Goal: Obtain resource: Download file/media

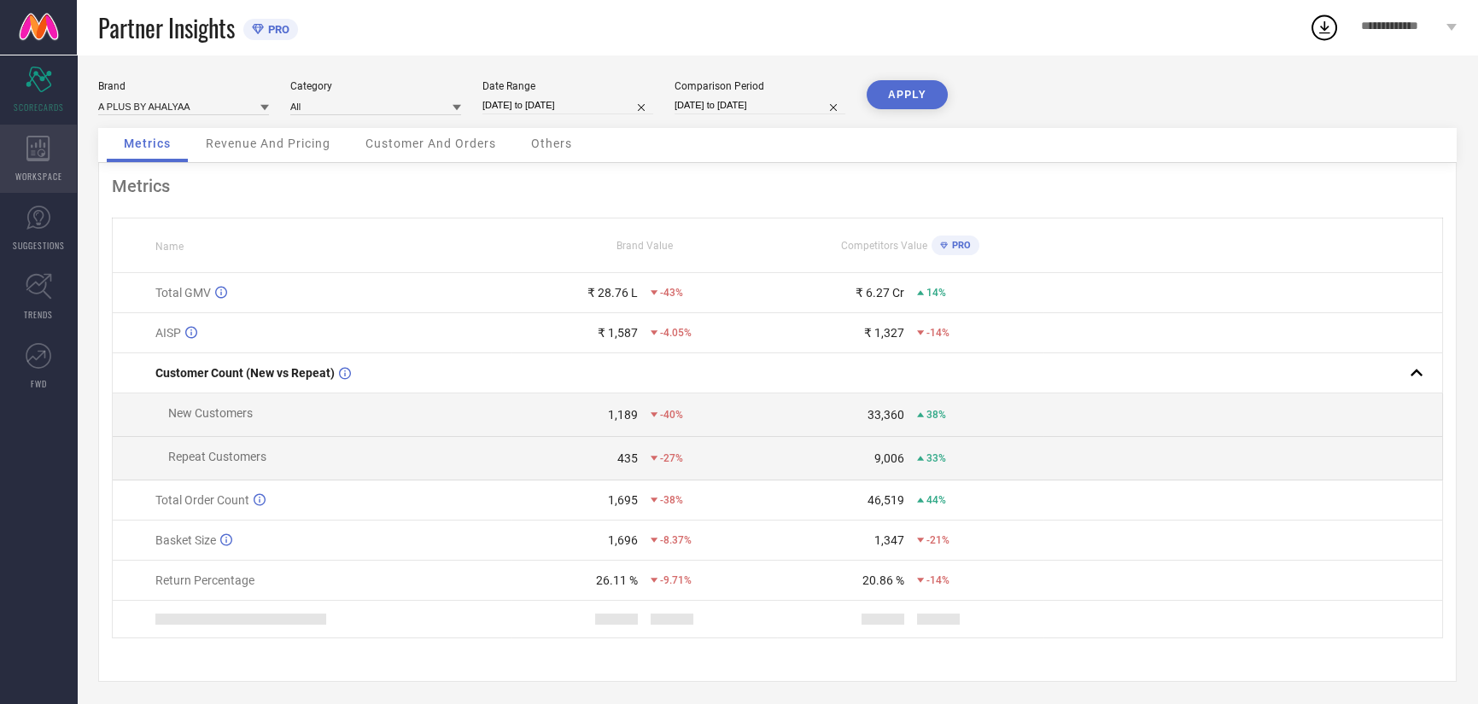
click at [46, 177] on span "WORKSPACE" at bounding box center [38, 176] width 47 height 13
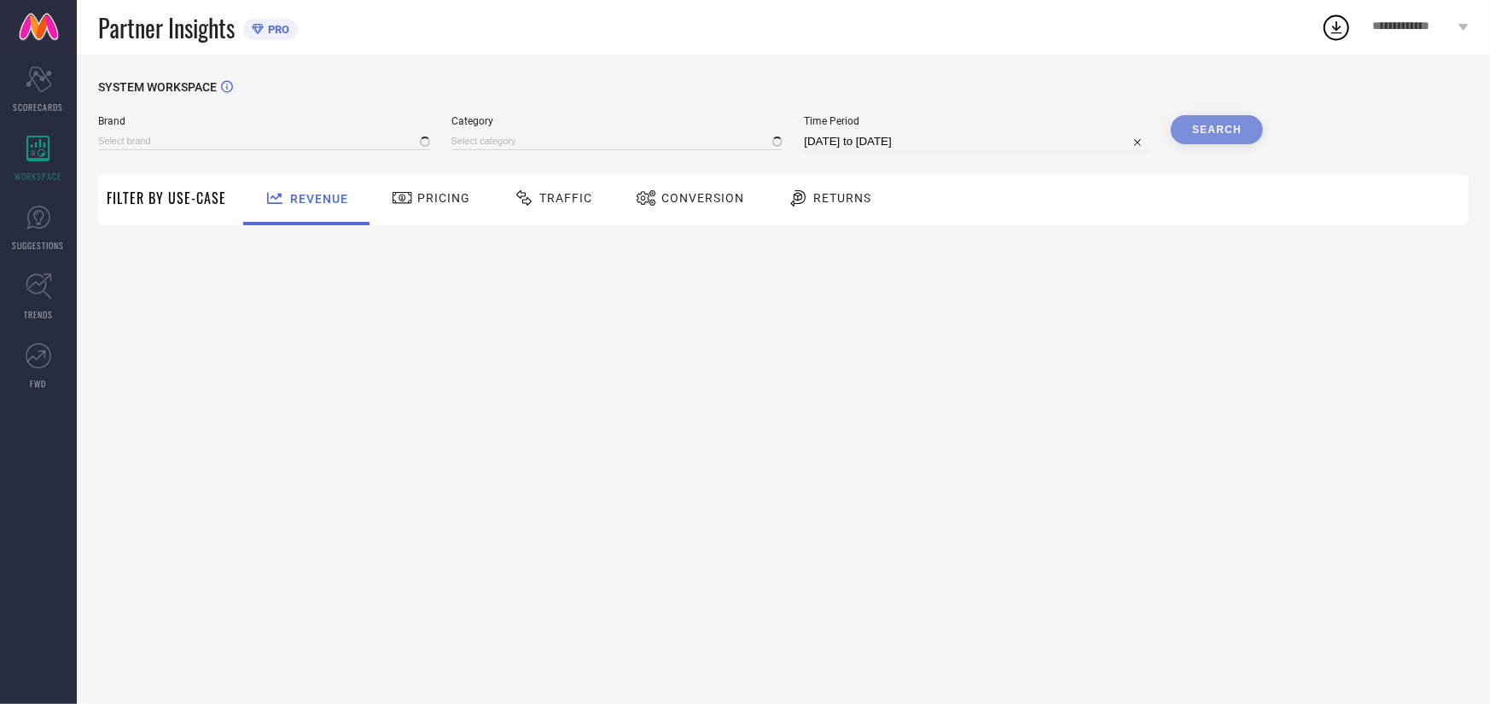
type input "A PLUS BY AHALYAA"
type input "All"
click at [708, 211] on div "Conversion" at bounding box center [690, 198] width 117 height 29
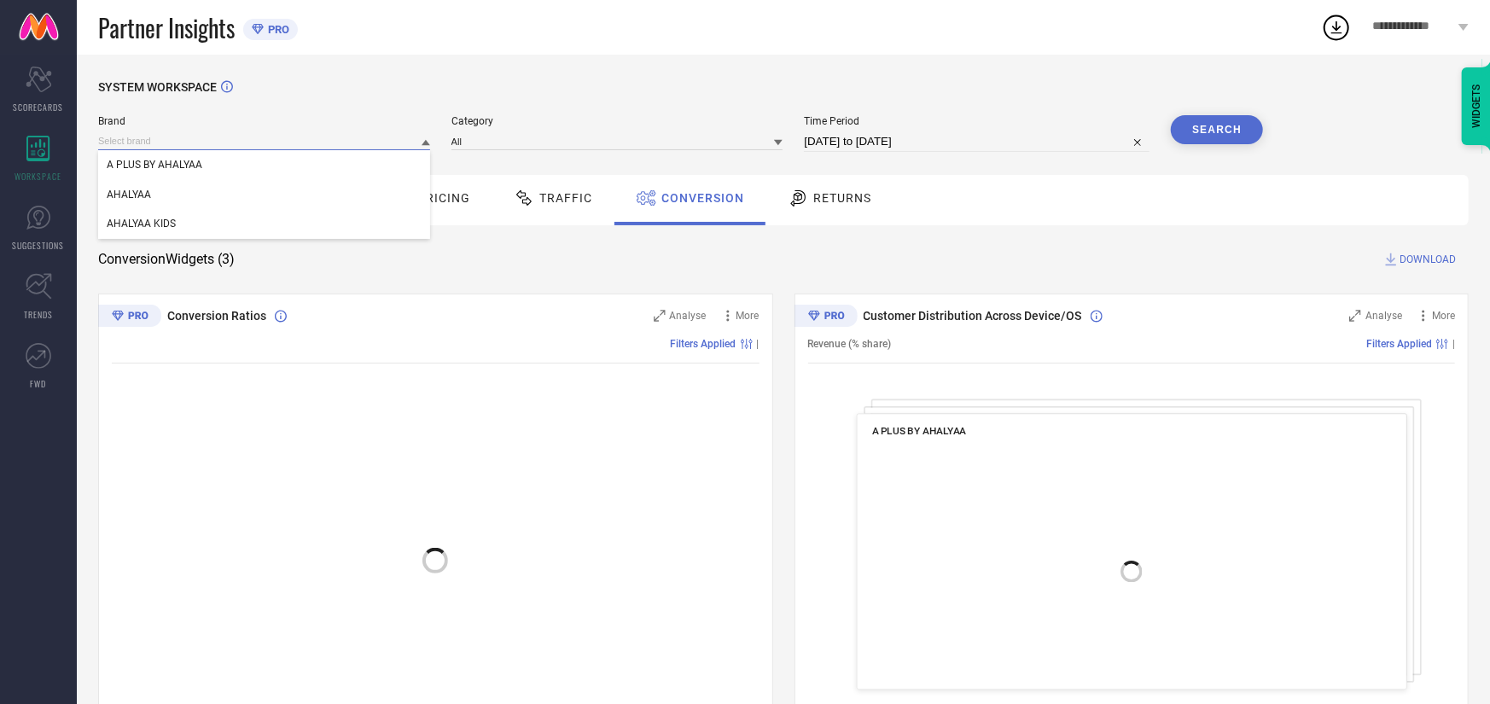
click at [154, 134] on input at bounding box center [264, 141] width 332 height 18
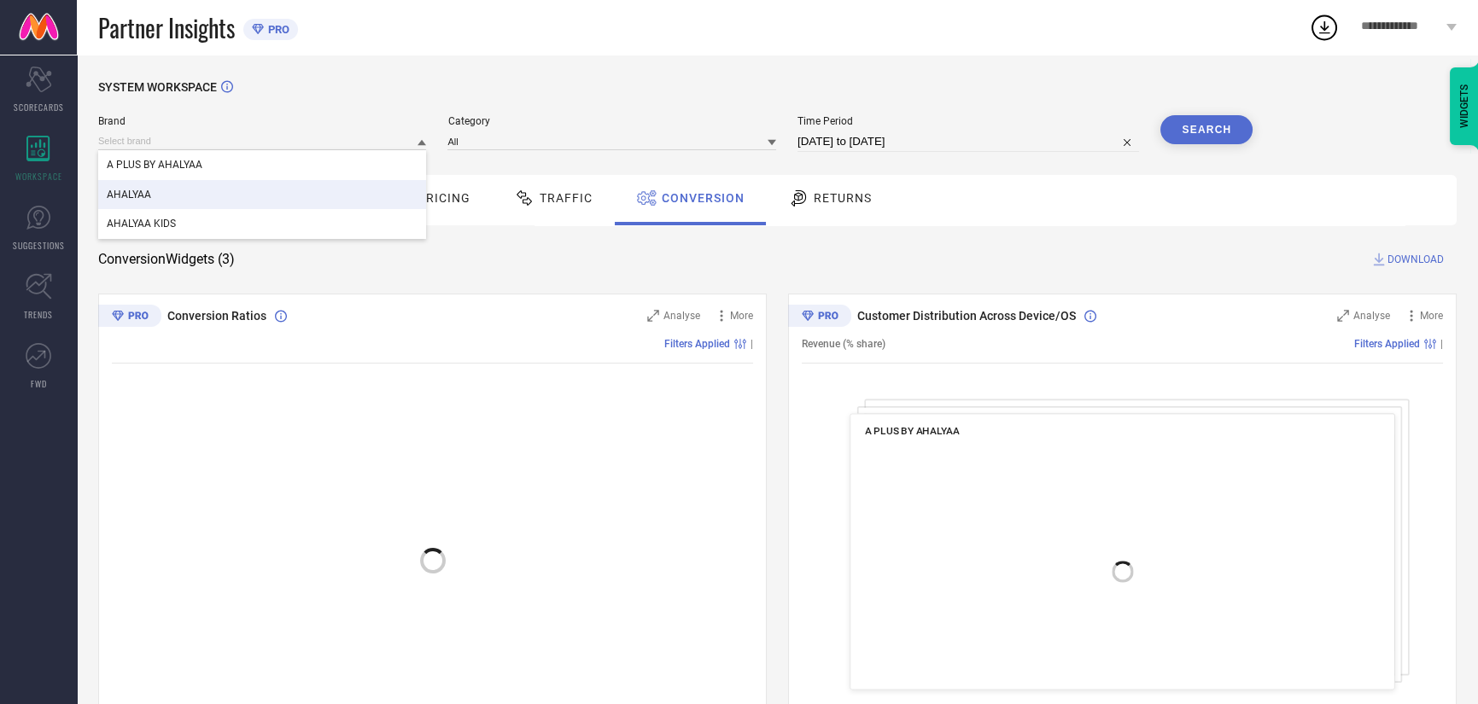
click at [184, 199] on div "AHALYAA" at bounding box center [262, 194] width 328 height 29
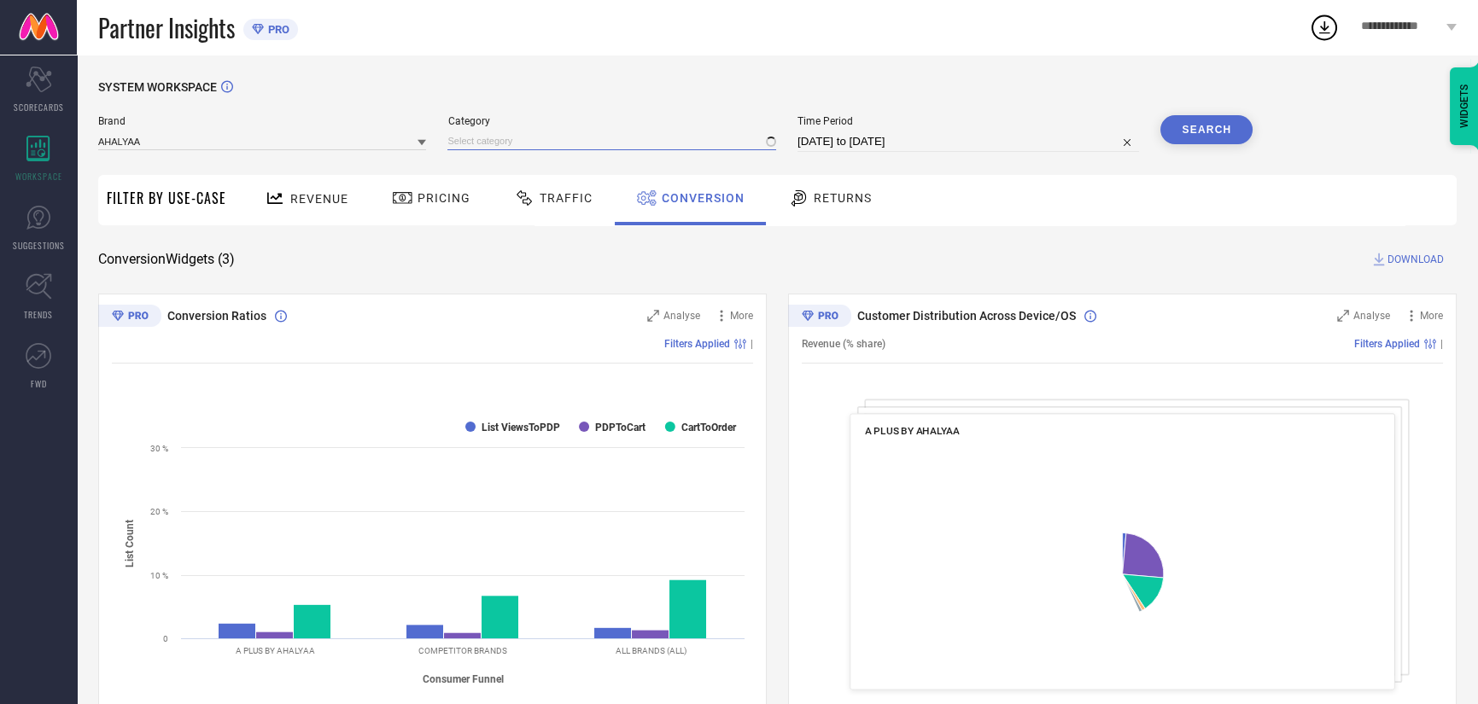
click at [498, 147] on input at bounding box center [611, 141] width 328 height 18
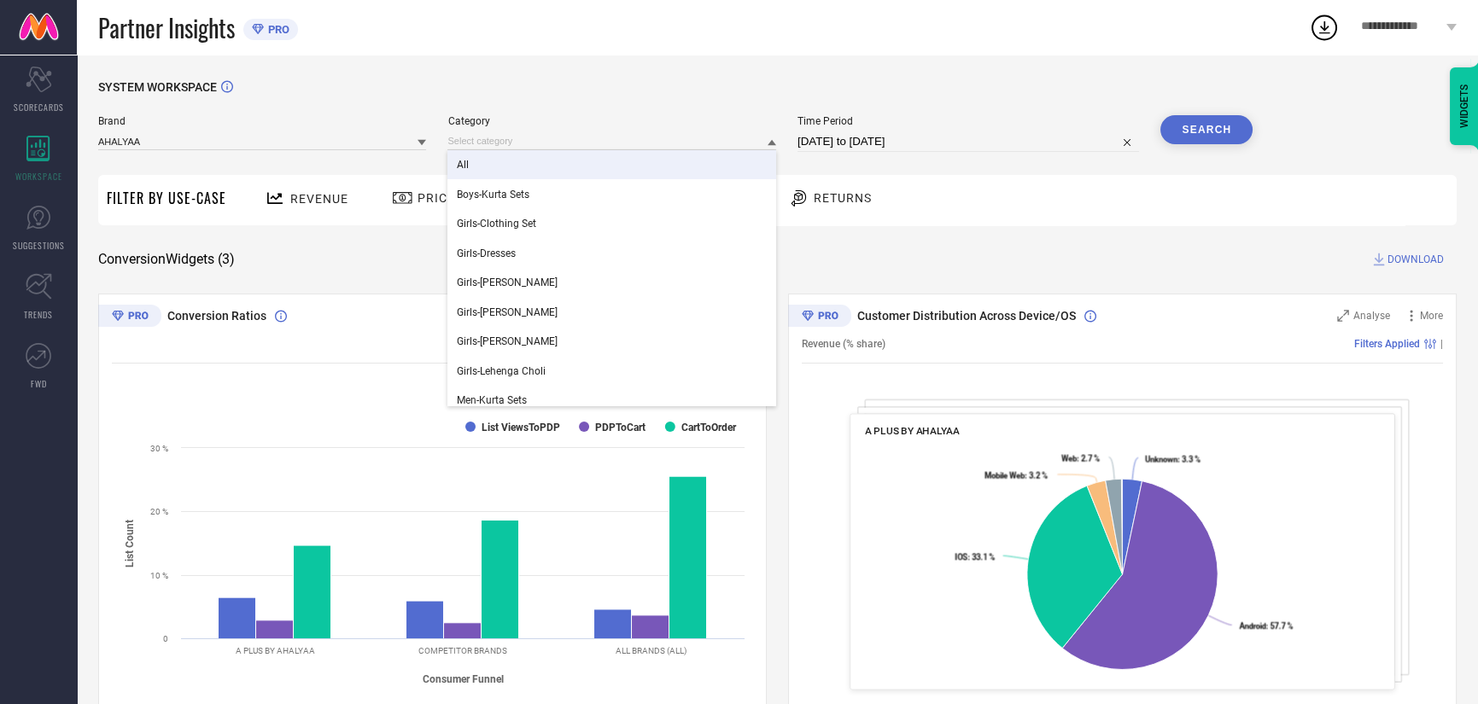
click at [505, 170] on div "All" at bounding box center [611, 164] width 328 height 29
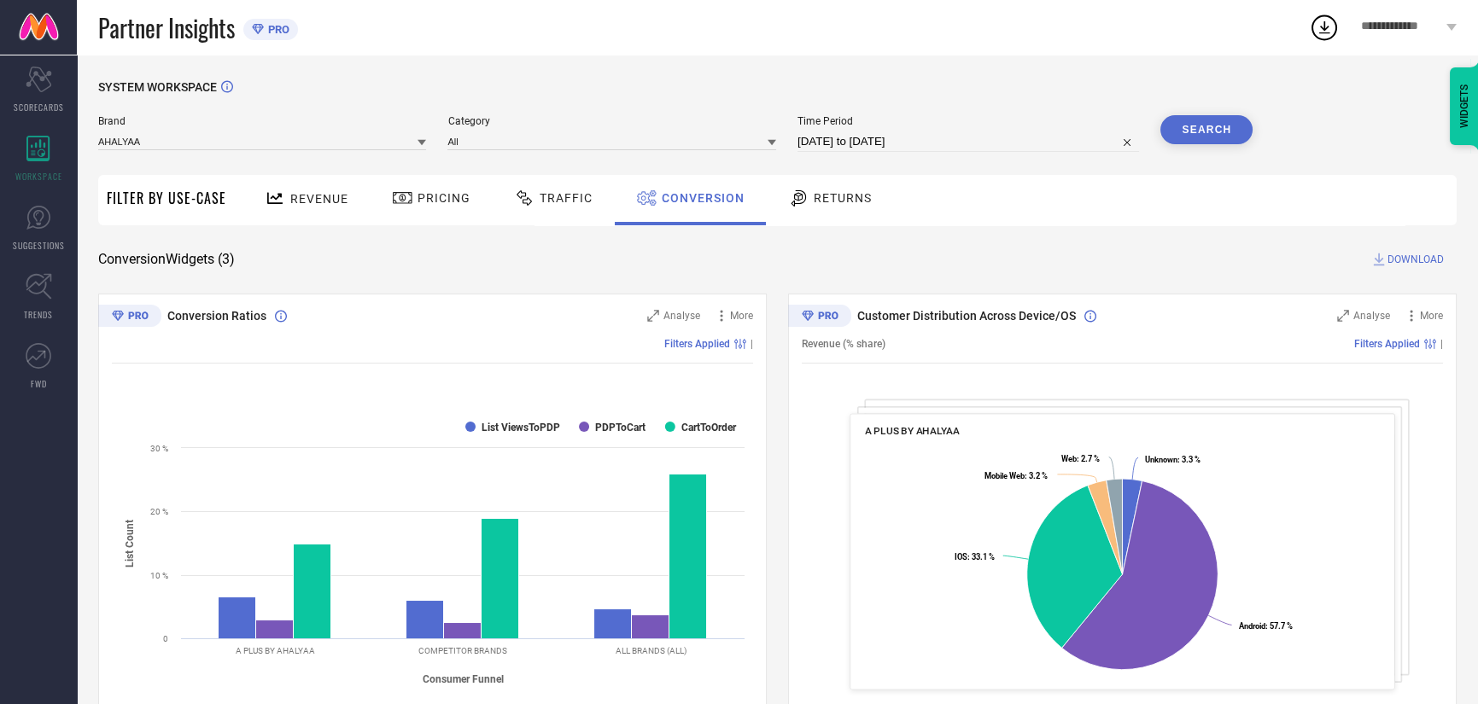
click at [889, 136] on input "[DATE] to [DATE]" at bounding box center [967, 141] width 341 height 20
select select "6"
select select "2025"
select select "7"
select select "2025"
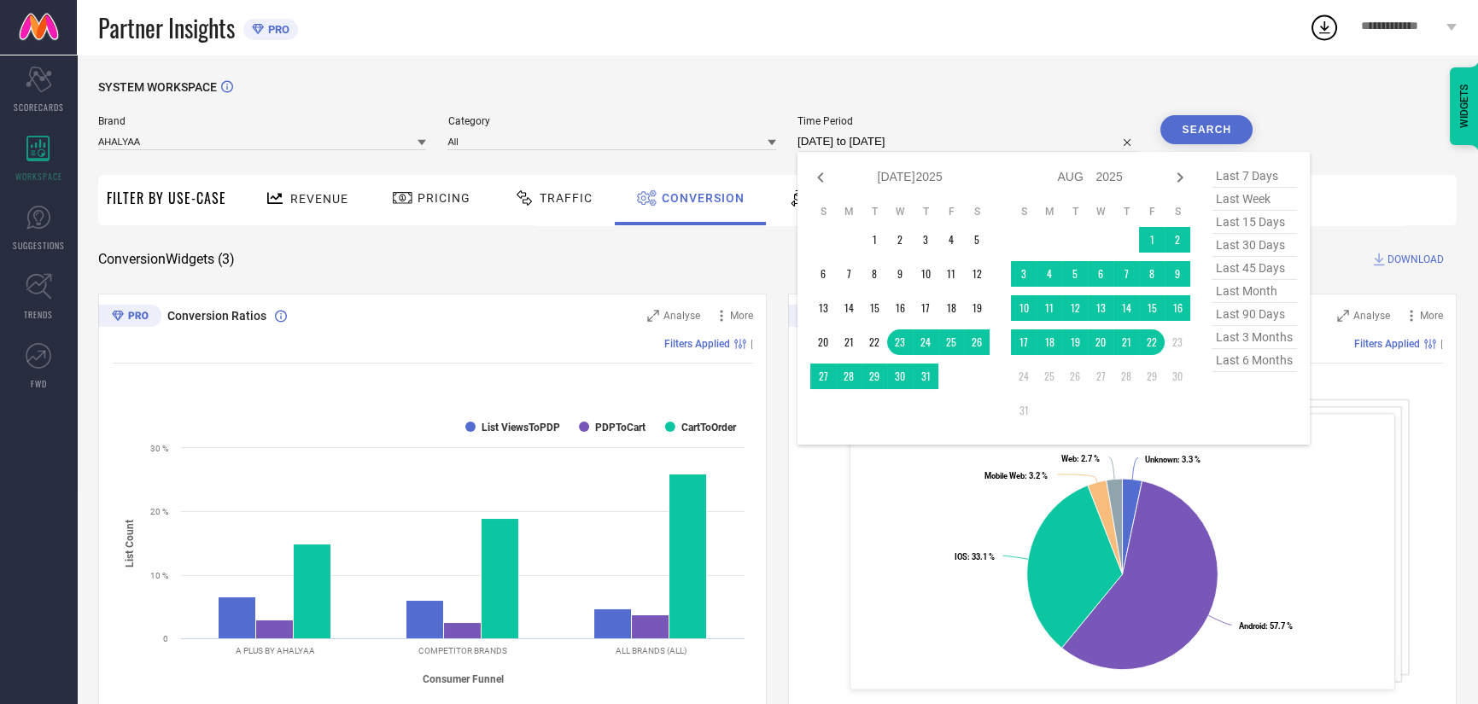
click at [1254, 249] on span "last 30 days" at bounding box center [1253, 245] width 85 height 23
type input "[DATE] to [DATE]"
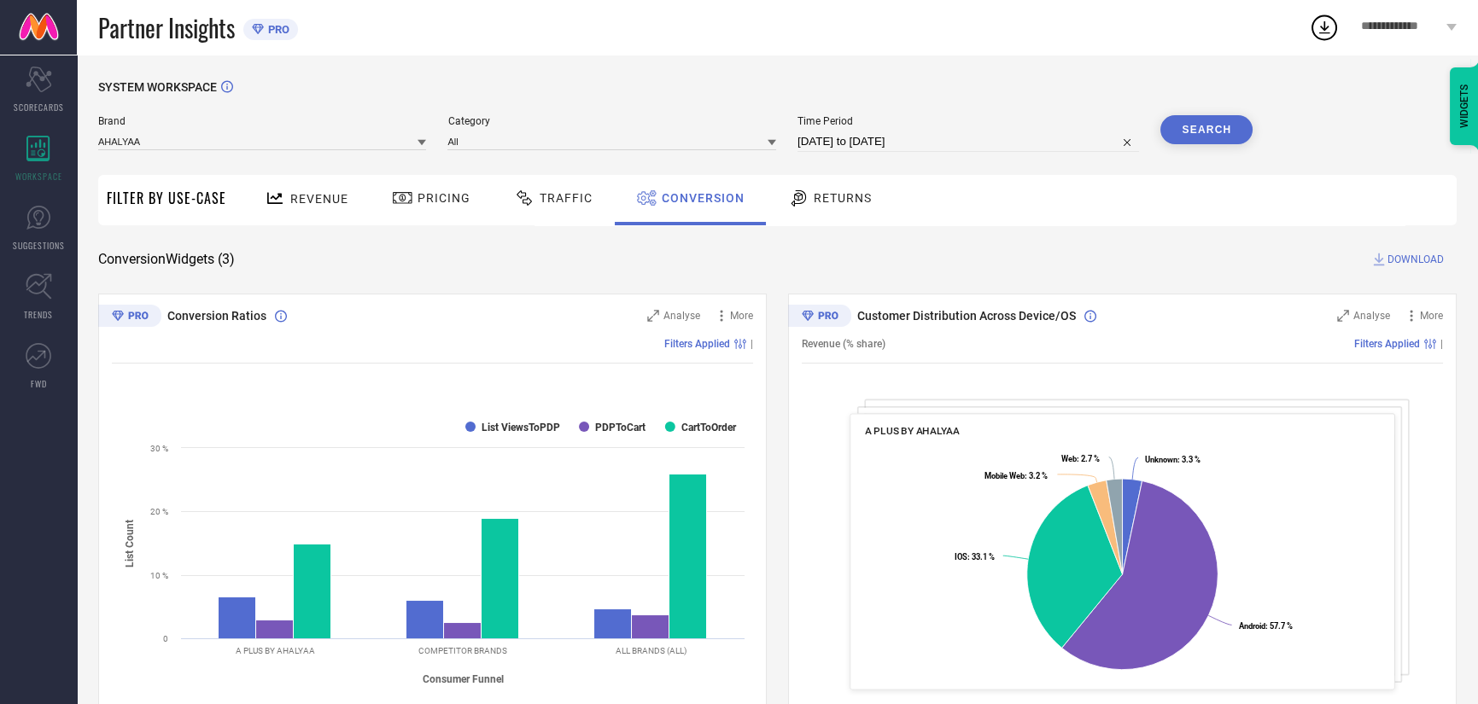
click at [1221, 120] on button "Search" at bounding box center [1206, 129] width 92 height 29
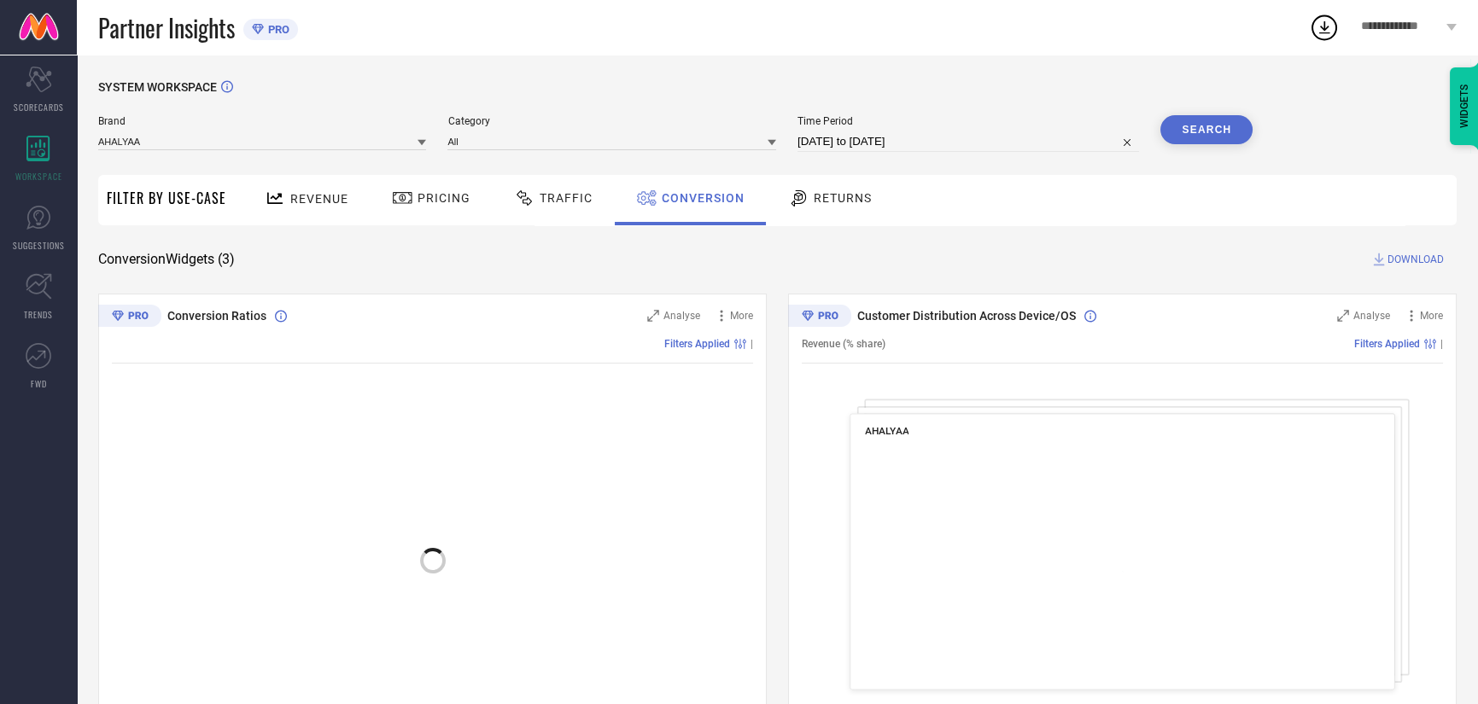
click at [1414, 263] on span "DOWNLOAD" at bounding box center [1415, 259] width 56 height 17
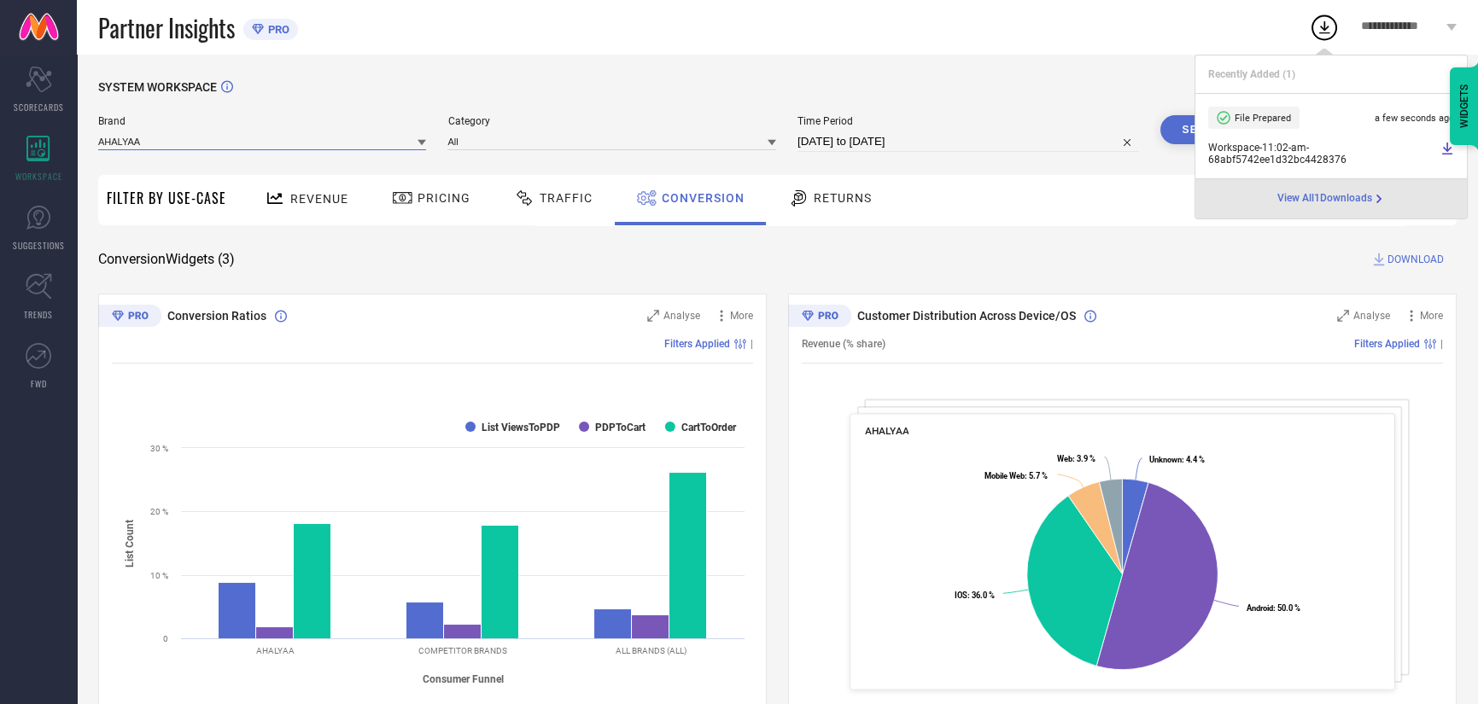
click at [245, 150] on div "AHALYAA" at bounding box center [262, 141] width 328 height 18
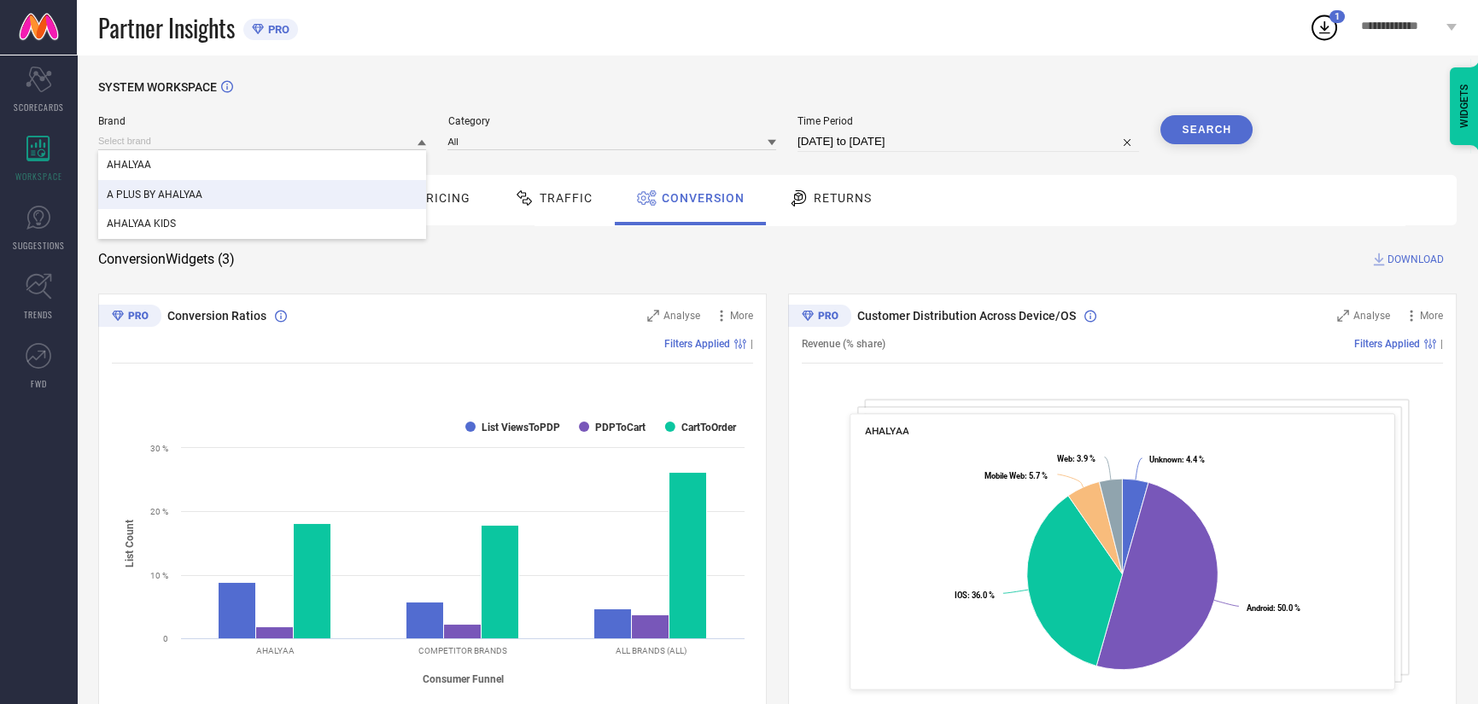
click at [188, 191] on span "A PLUS BY AHALYAA" at bounding box center [155, 195] width 96 height 12
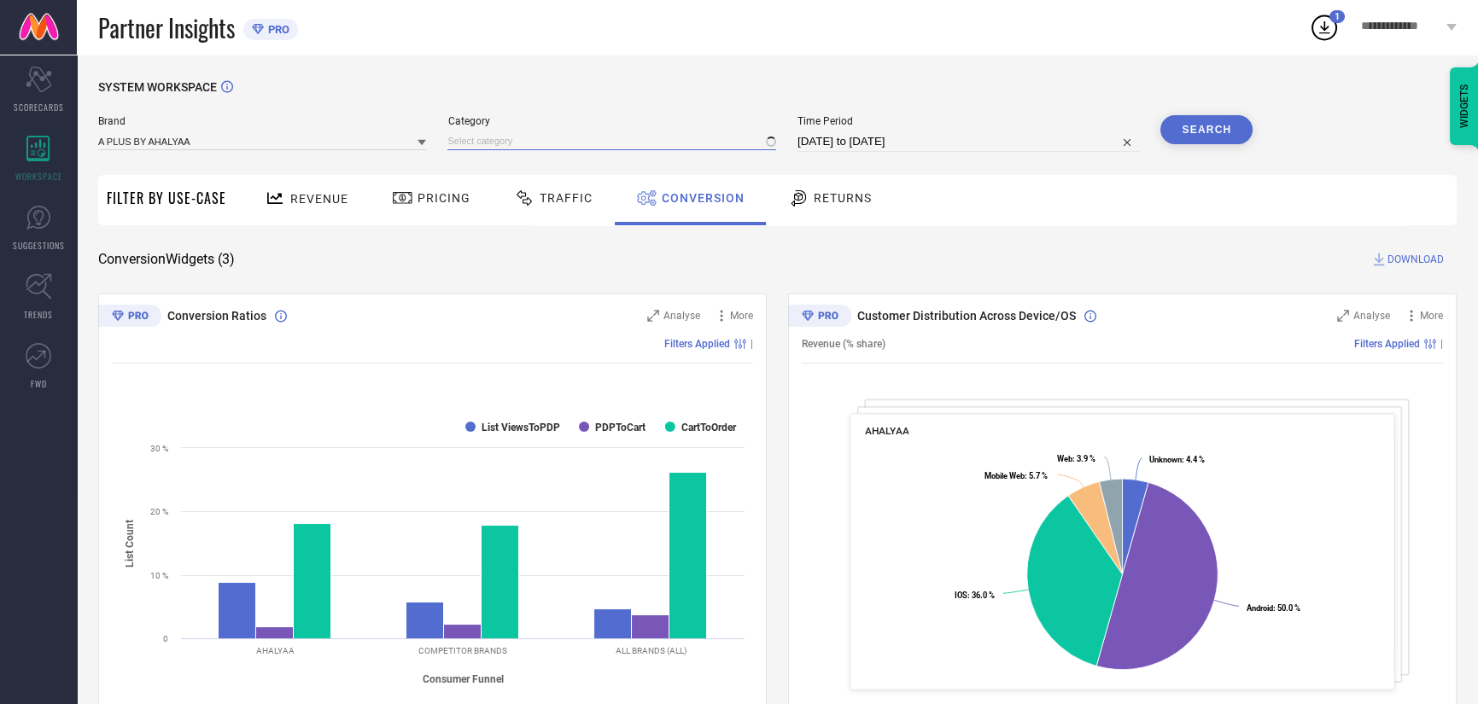
click at [580, 138] on input at bounding box center [611, 141] width 328 height 18
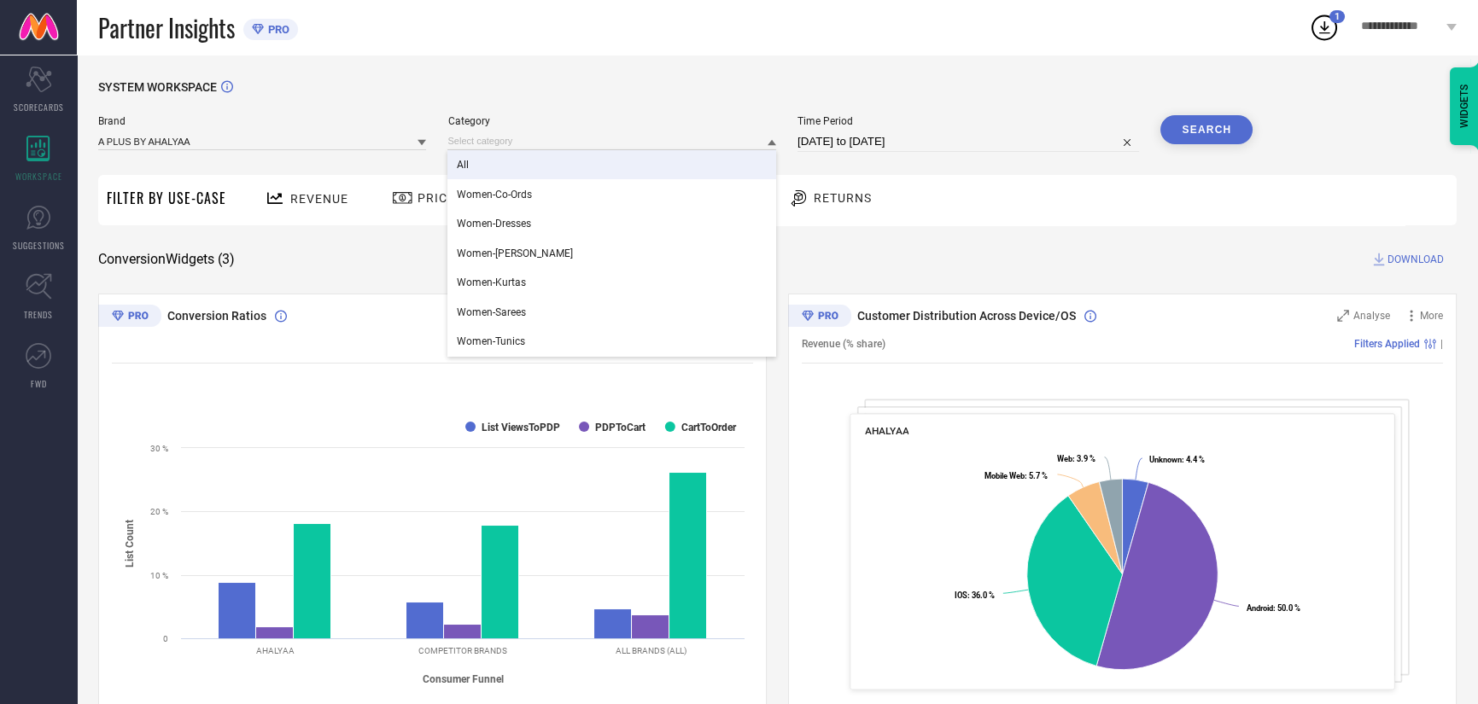
click at [554, 165] on div "All" at bounding box center [611, 164] width 328 height 29
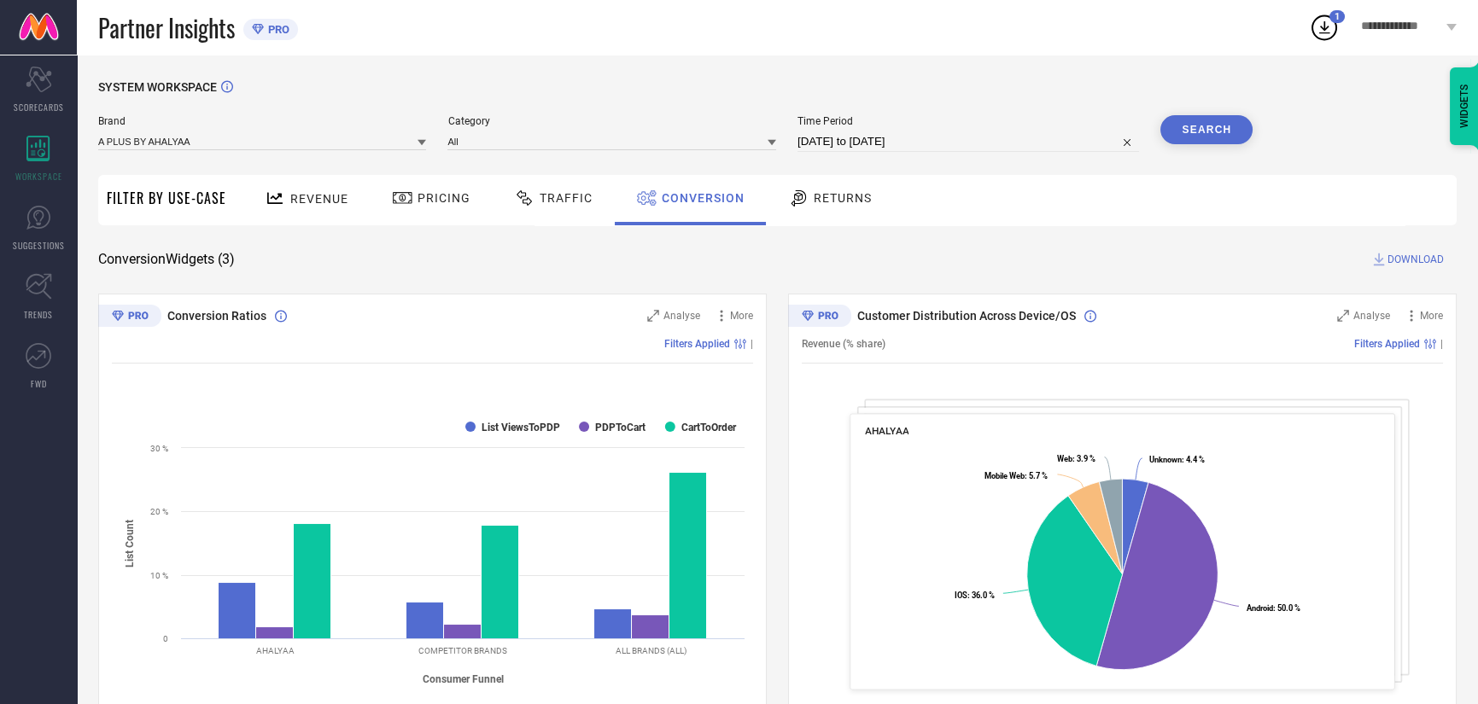
click at [1228, 131] on button "Search" at bounding box center [1206, 129] width 92 height 29
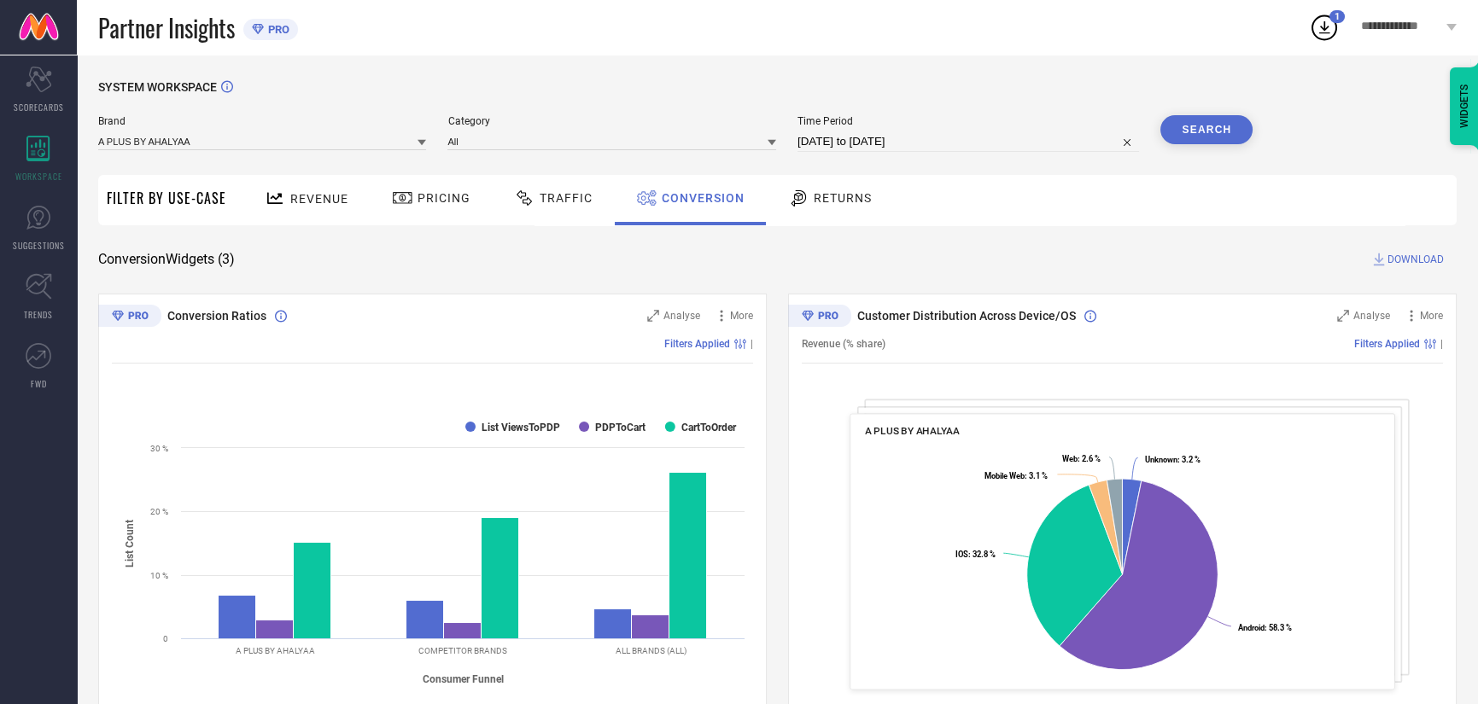
click at [1402, 259] on span "DOWNLOAD" at bounding box center [1415, 259] width 56 height 17
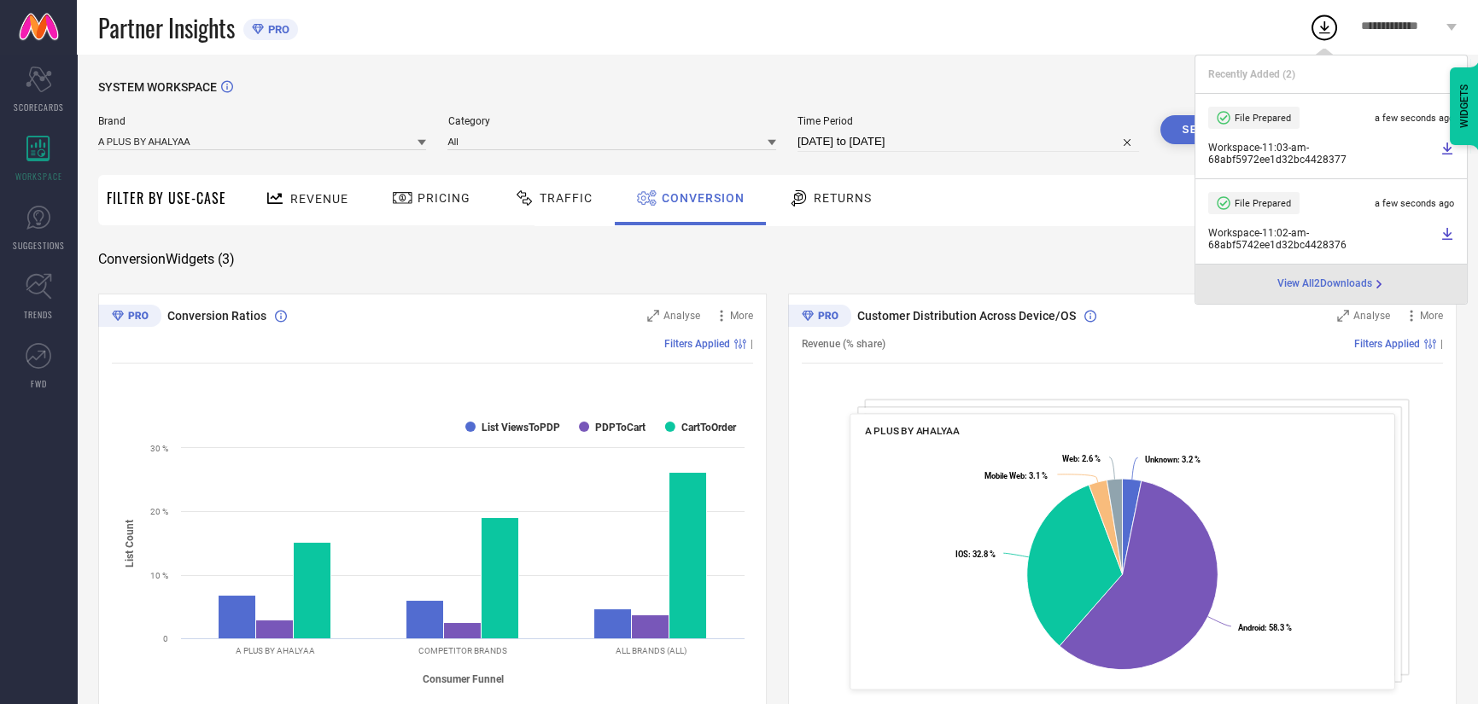
click at [1315, 20] on icon at bounding box center [1324, 27] width 31 height 31
click at [968, 39] on div "Partner Insights PRO" at bounding box center [703, 27] width 1210 height 55
